Goal: Information Seeking & Learning: Learn about a topic

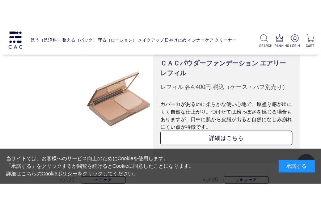
scroll to position [2247, 0]
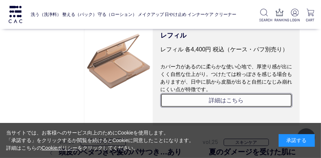
click at [229, 103] on link "詳細はこちら" at bounding box center [227, 100] width 132 height 14
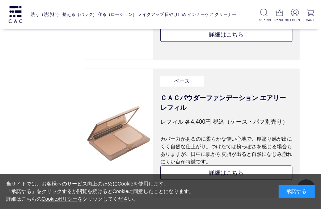
scroll to position [2138, 0]
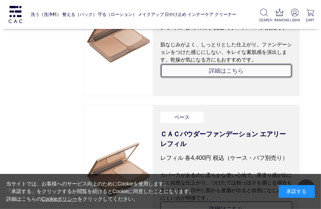
click at [223, 71] on link "詳細はこちら" at bounding box center [227, 71] width 132 height 14
click at [207, 73] on link "詳細はこちら" at bounding box center [227, 71] width 132 height 14
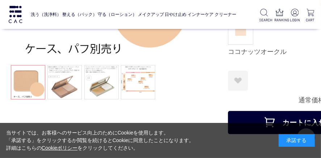
scroll to position [181, 0]
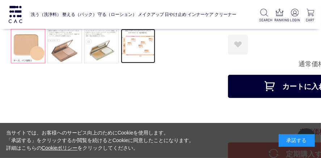
click at [144, 50] on link at bounding box center [138, 46] width 34 height 34
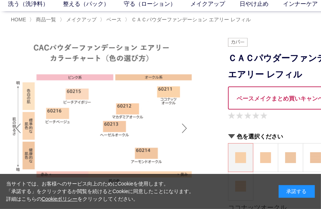
scroll to position [72, 0]
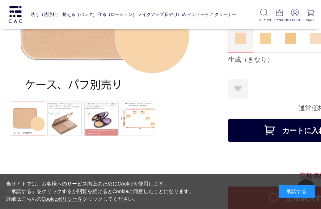
scroll to position [109, 0]
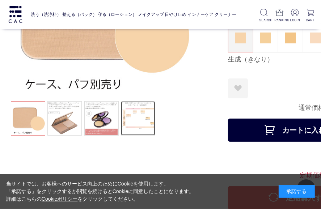
click at [143, 109] on link at bounding box center [138, 118] width 34 height 34
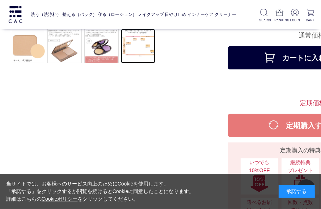
scroll to position [362, 0]
